Goal: Information Seeking & Learning: Learn about a topic

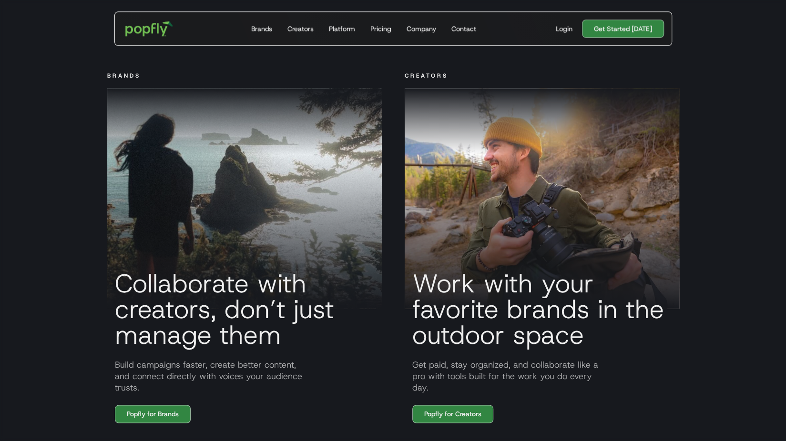
scroll to position [835, 0]
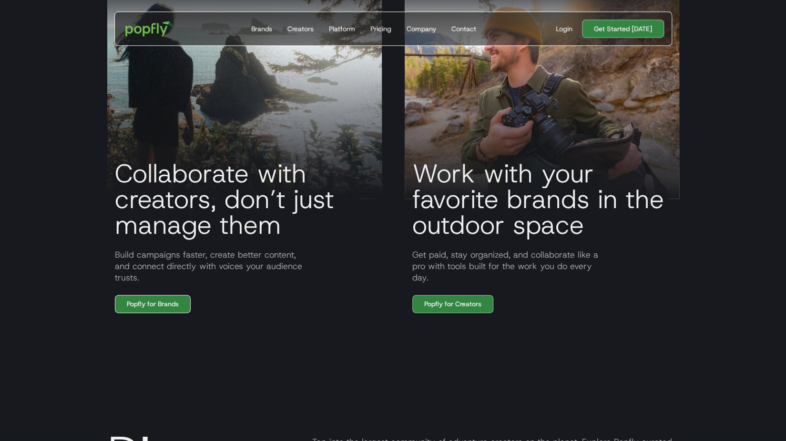
click at [149, 313] on link "Popfly for Brands" at bounding box center [153, 304] width 76 height 18
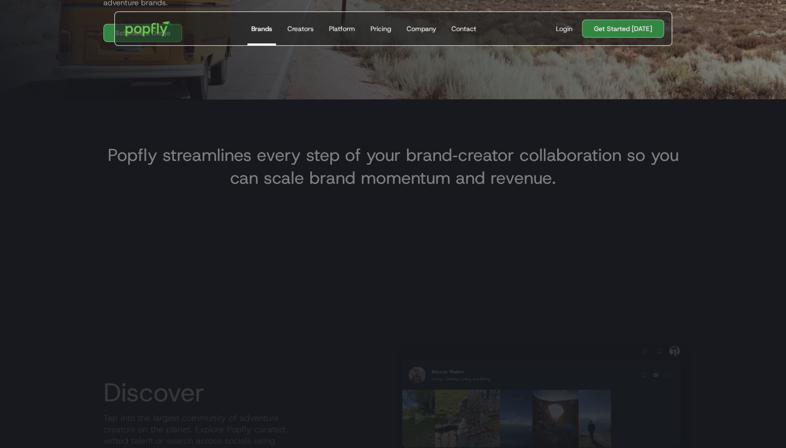
scroll to position [347, 0]
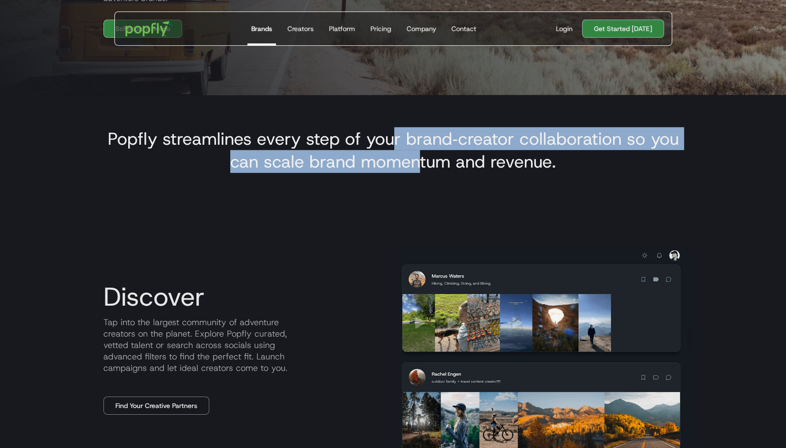
drag, startPoint x: 394, startPoint y: 140, endPoint x: 415, endPoint y: 162, distance: 30.7
click at [415, 162] on h3 "Popfly streamlines every step of your brand‑creator collaboration so you can sc…" at bounding box center [392, 150] width 579 height 46
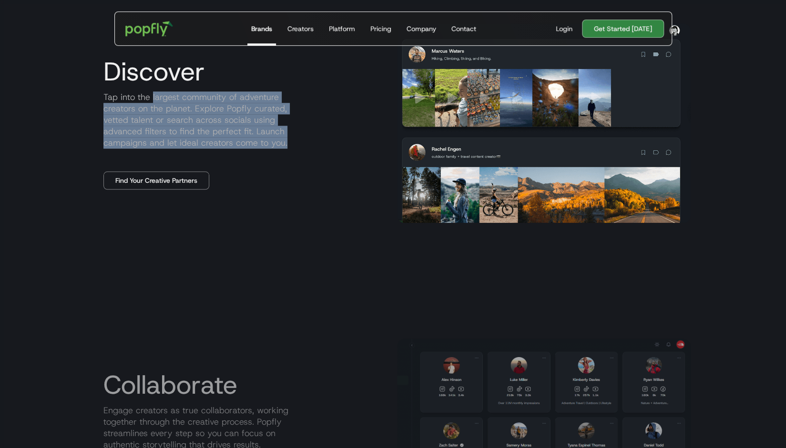
drag, startPoint x: 151, startPoint y: 97, endPoint x: 220, endPoint y: 141, distance: 81.8
click at [220, 141] on p "Tap into the largest community of adventure creators on the planet. Explore Pop…" at bounding box center [243, 119] width 294 height 57
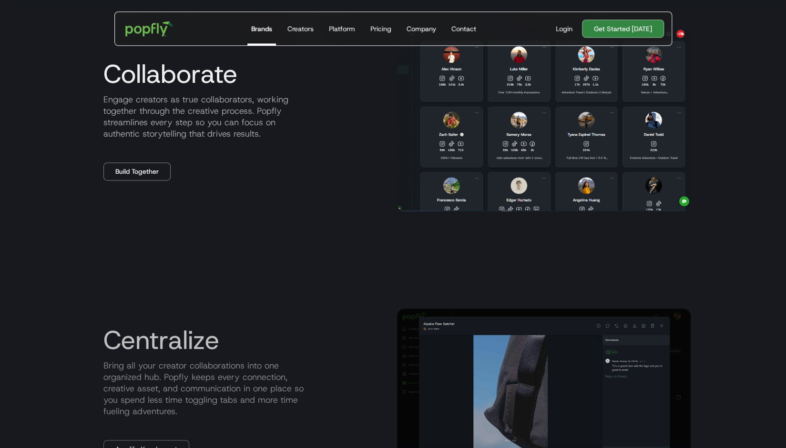
scroll to position [838, 0]
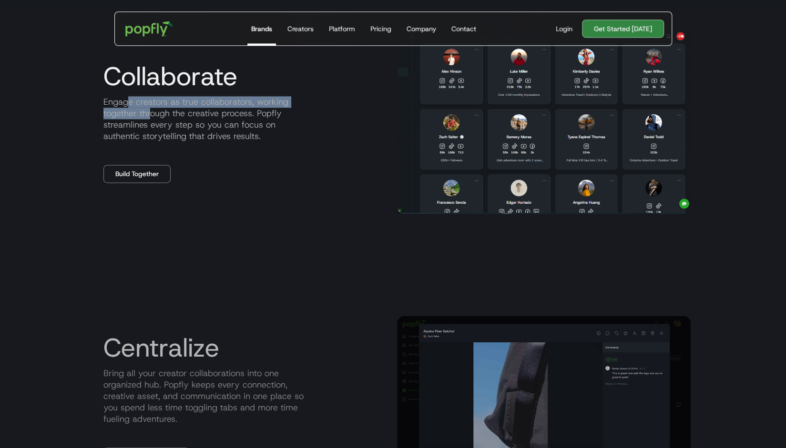
drag, startPoint x: 126, startPoint y: 102, endPoint x: 149, endPoint y: 109, distance: 24.3
click at [149, 109] on p "Engage creators as true collaborators, working together through the creative pr…" at bounding box center [243, 119] width 294 height 46
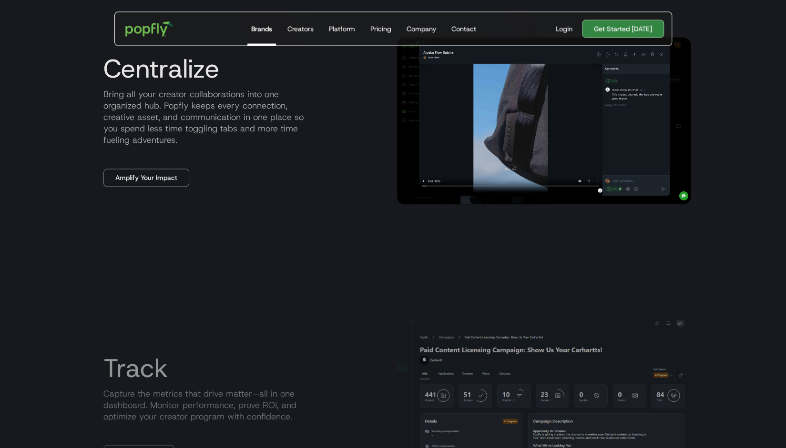
scroll to position [1100, 0]
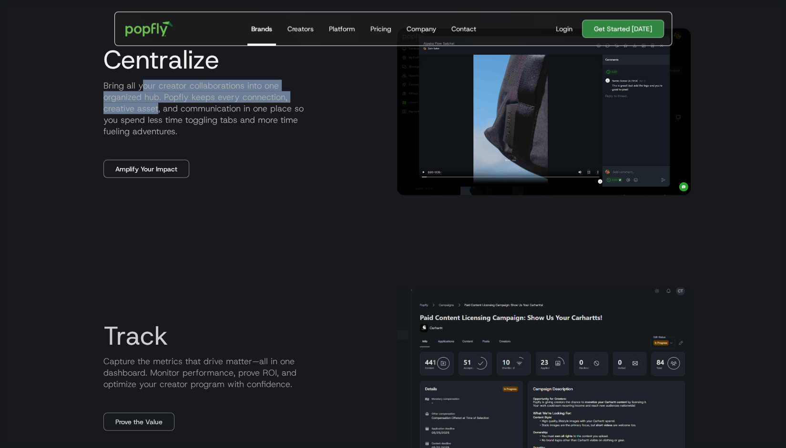
drag, startPoint x: 143, startPoint y: 87, endPoint x: 157, endPoint y: 109, distance: 25.7
click at [157, 109] on p "Bring all your creator collaborations into one organized hub. Popfly keeps ever…" at bounding box center [243, 108] width 294 height 57
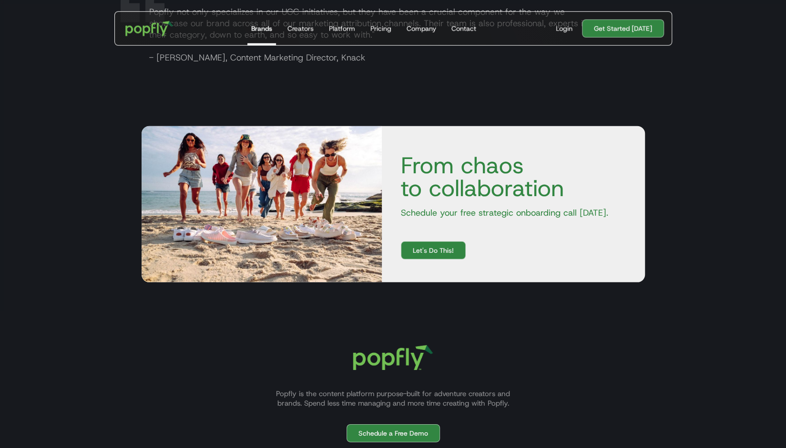
scroll to position [1741, 0]
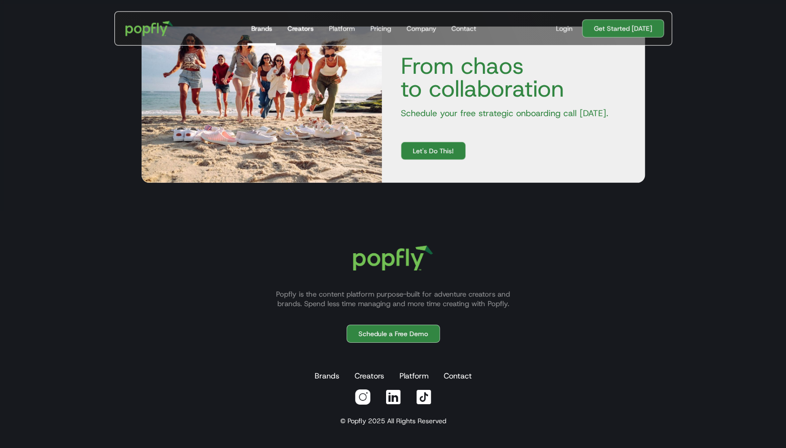
click at [308, 30] on div "Creators" at bounding box center [300, 29] width 26 height 10
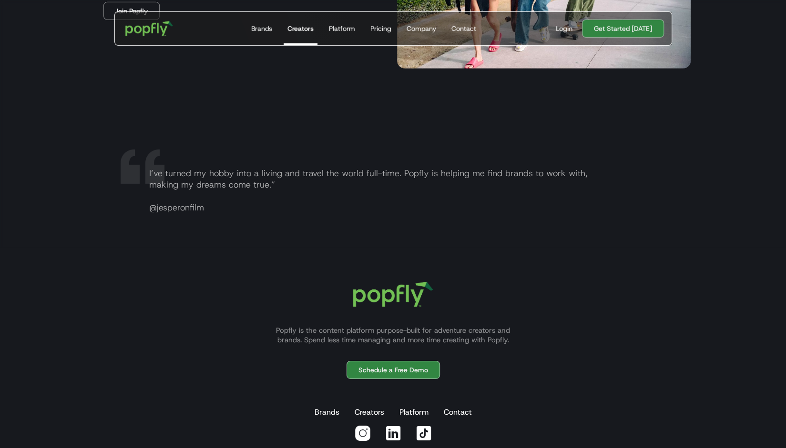
scroll to position [1858, 0]
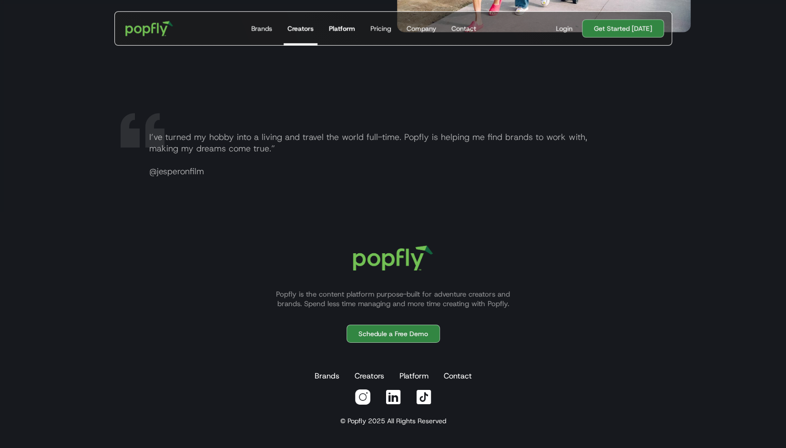
click at [344, 36] on link "Platform" at bounding box center [342, 28] width 34 height 33
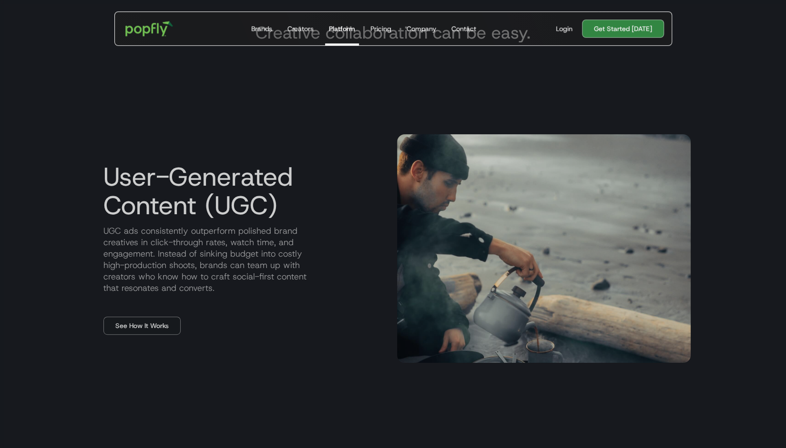
scroll to position [457, 0]
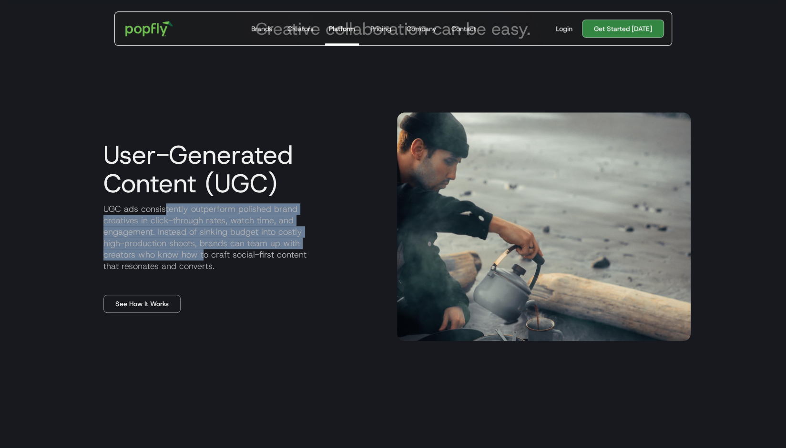
drag, startPoint x: 165, startPoint y: 208, endPoint x: 202, endPoint y: 256, distance: 60.8
click at [202, 256] on p "UGC ads consistently outperform polished brand creatives in click-through rates…" at bounding box center [243, 237] width 294 height 69
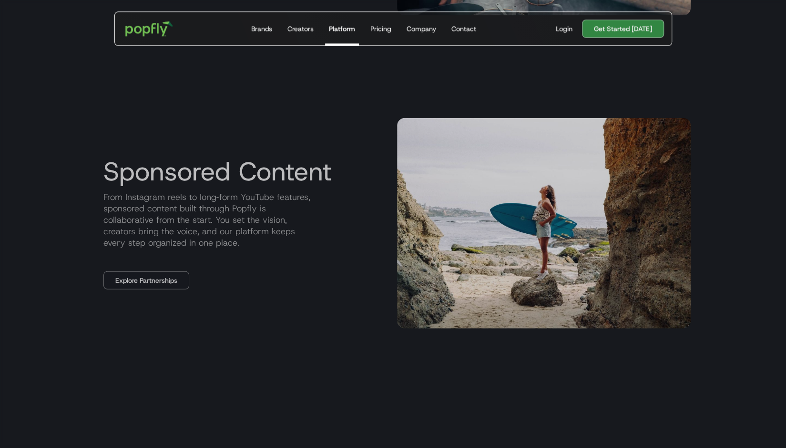
scroll to position [791, 0]
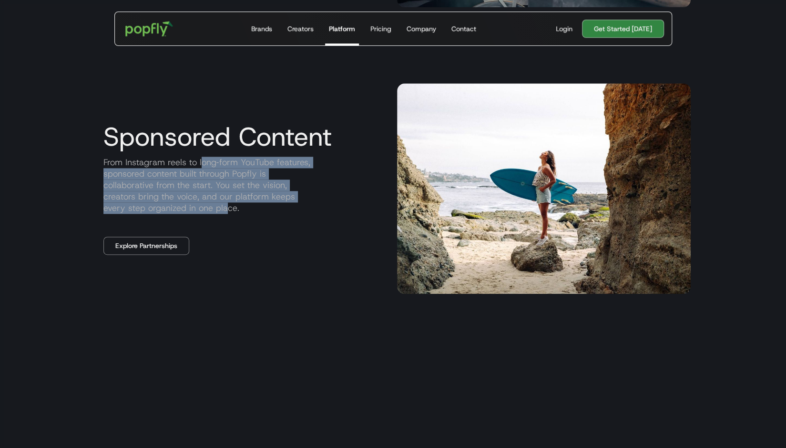
drag, startPoint x: 203, startPoint y: 165, endPoint x: 226, endPoint y: 212, distance: 52.0
click at [226, 212] on p "From Instagram reels to long‑form YouTube features, sponsored content built thr…" at bounding box center [243, 185] width 294 height 57
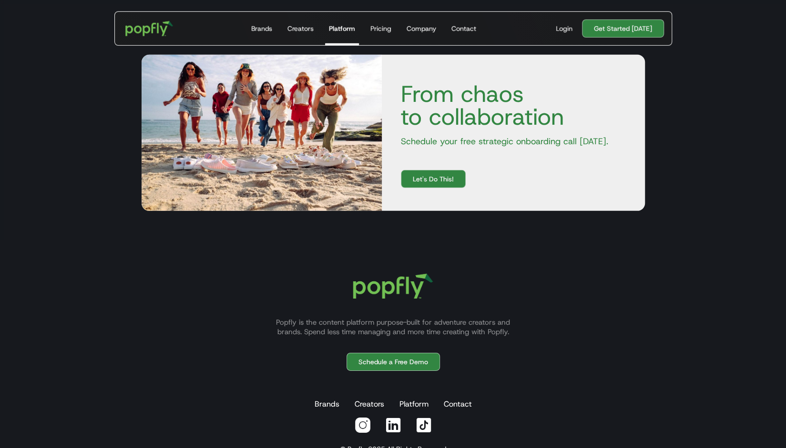
scroll to position [1791, 0]
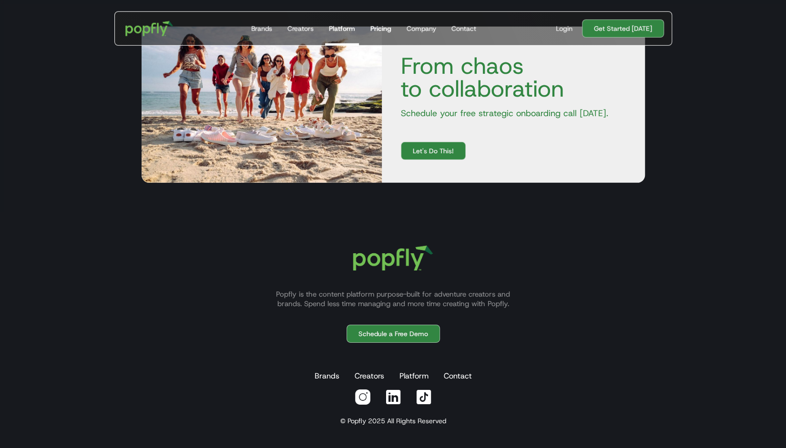
click at [385, 20] on link "Pricing" at bounding box center [380, 28] width 29 height 33
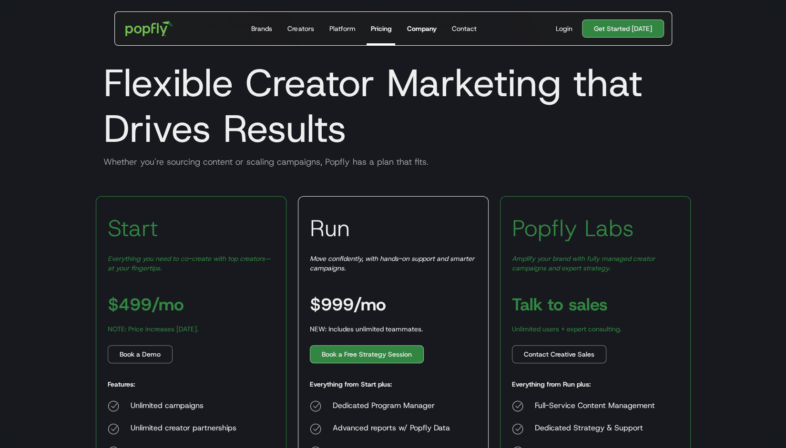
click at [423, 31] on div "Company" at bounding box center [421, 29] width 30 height 10
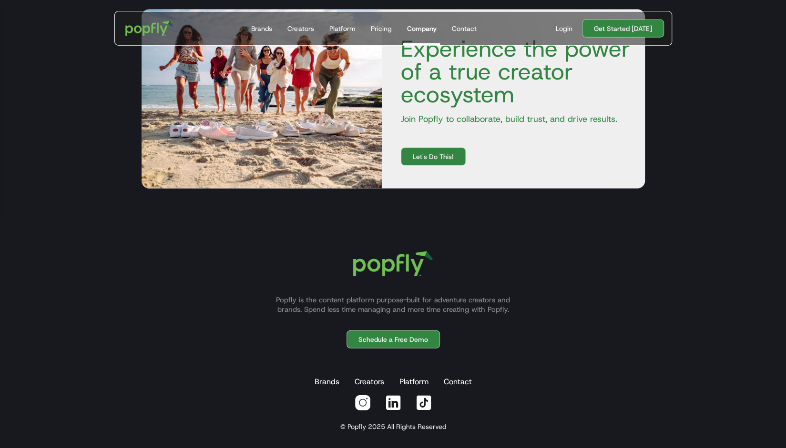
scroll to position [1451, 0]
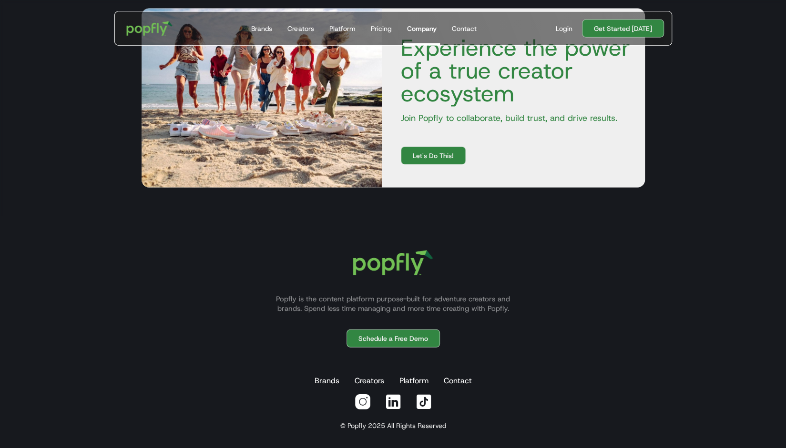
click at [157, 27] on img "home" at bounding box center [149, 29] width 59 height 28
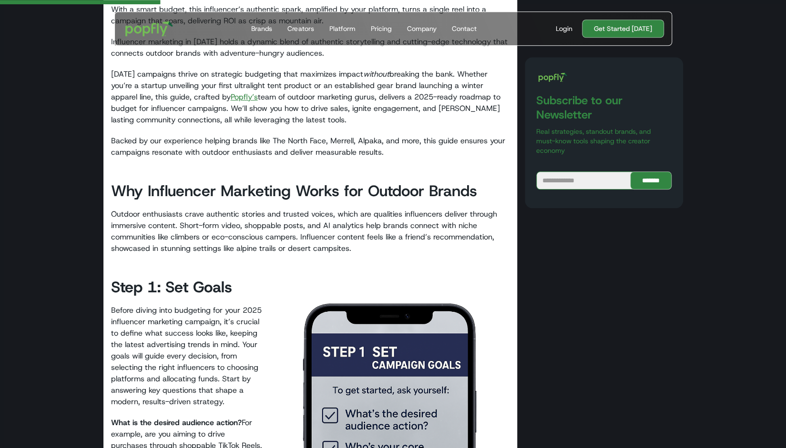
scroll to position [550, 0]
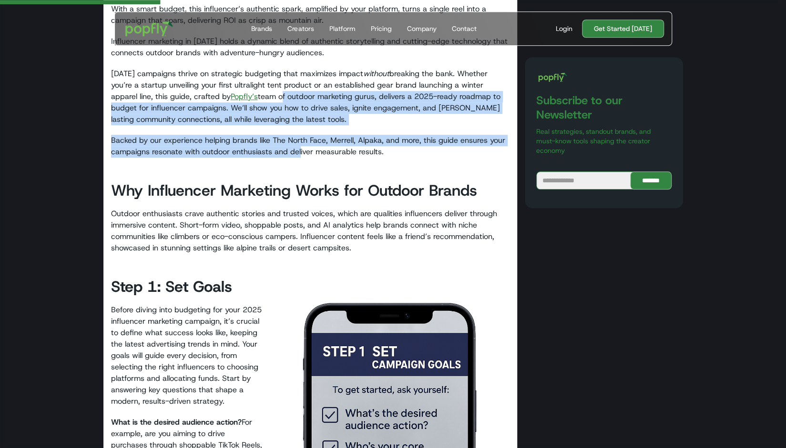
drag, startPoint x: 253, startPoint y: 96, endPoint x: 298, endPoint y: 157, distance: 75.7
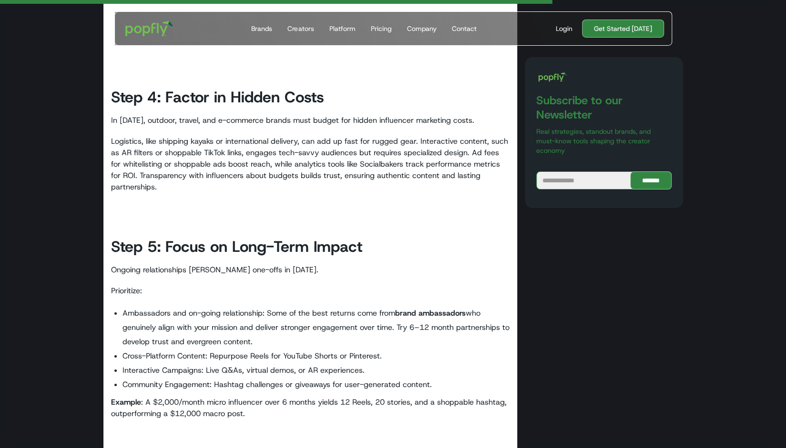
scroll to position [2158, 0]
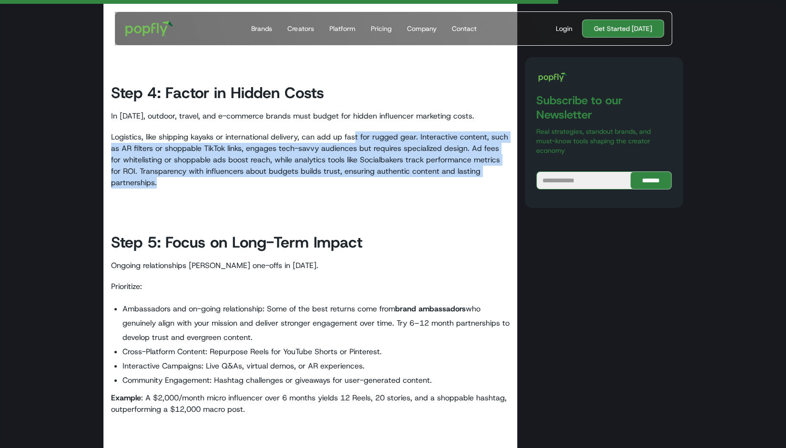
drag, startPoint x: 354, startPoint y: 136, endPoint x: 417, endPoint y: 182, distance: 78.5
click at [417, 182] on p "Logistics, like shipping kayaks or international delivery, can add up fast for …" at bounding box center [310, 160] width 399 height 57
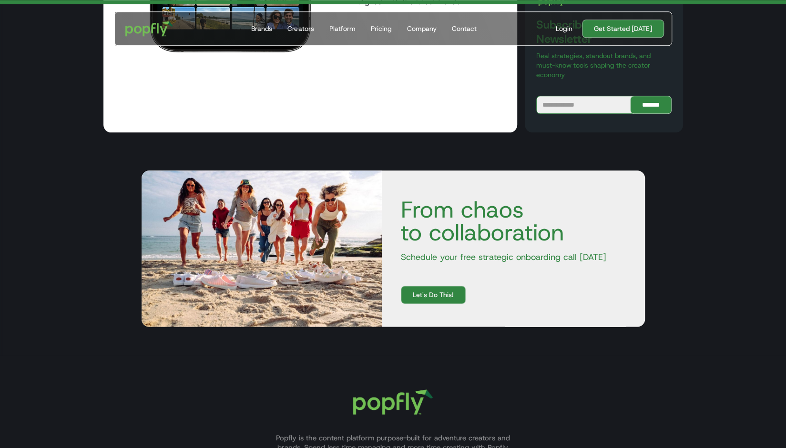
scroll to position [3203, 0]
